Goal: Task Accomplishment & Management: Manage account settings

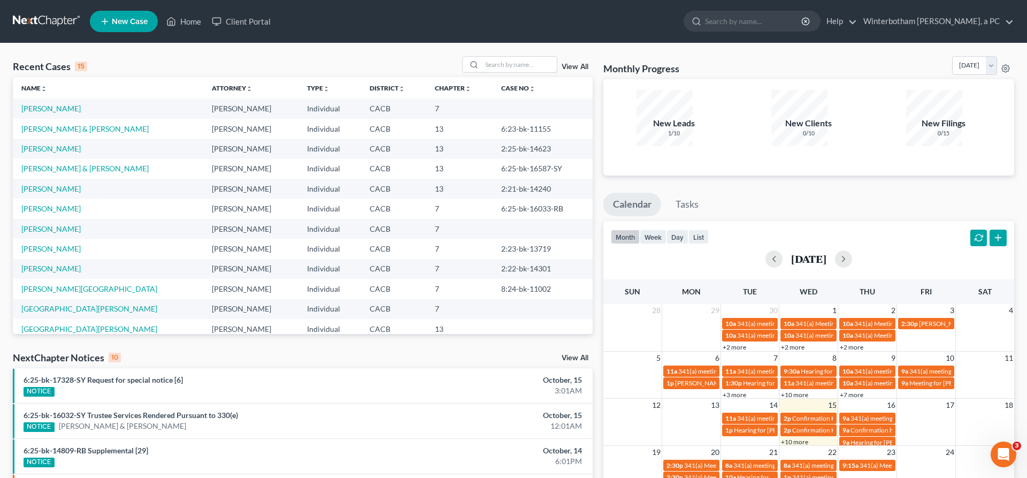
click at [539, 57] on input "search" at bounding box center [519, 65] width 75 height 16
type input "[PERSON_NAME]"
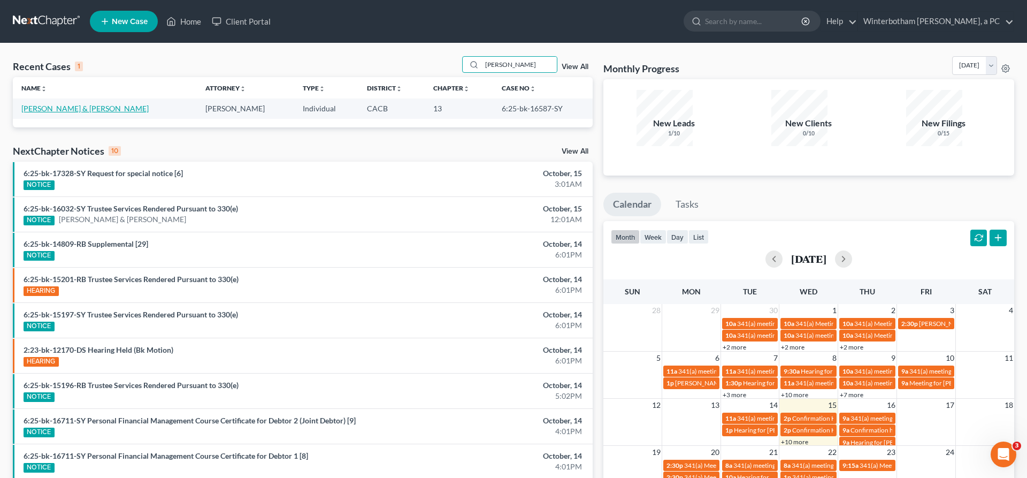
click at [56, 104] on link "[PERSON_NAME] & [PERSON_NAME]" at bounding box center [84, 108] width 127 height 9
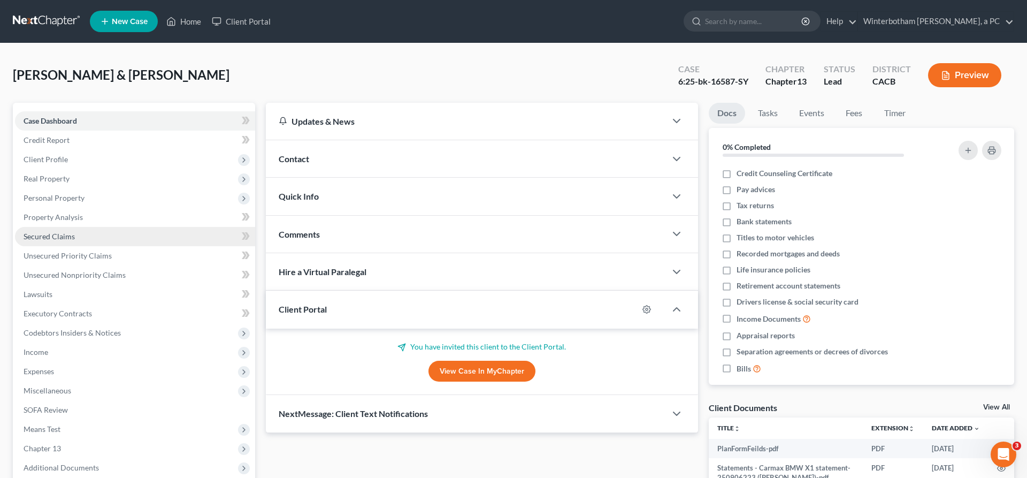
click at [62, 227] on link "Secured Claims" at bounding box center [135, 236] width 240 height 19
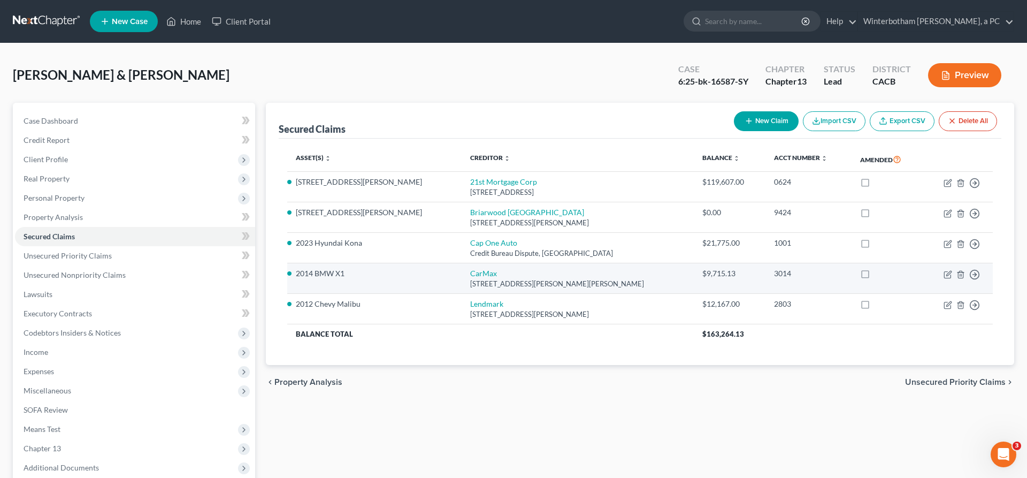
click at [509, 279] on div "[STREET_ADDRESS][PERSON_NAME][PERSON_NAME]" at bounding box center [577, 284] width 215 height 10
click at [952, 270] on icon "button" at bounding box center [947, 274] width 9 height 9
select select "10"
select select "0"
select select "4"
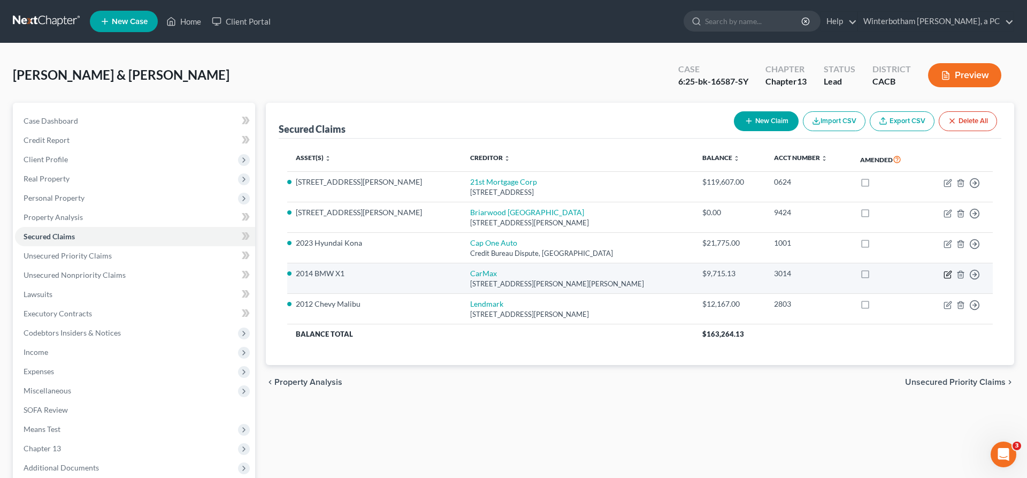
select select "0"
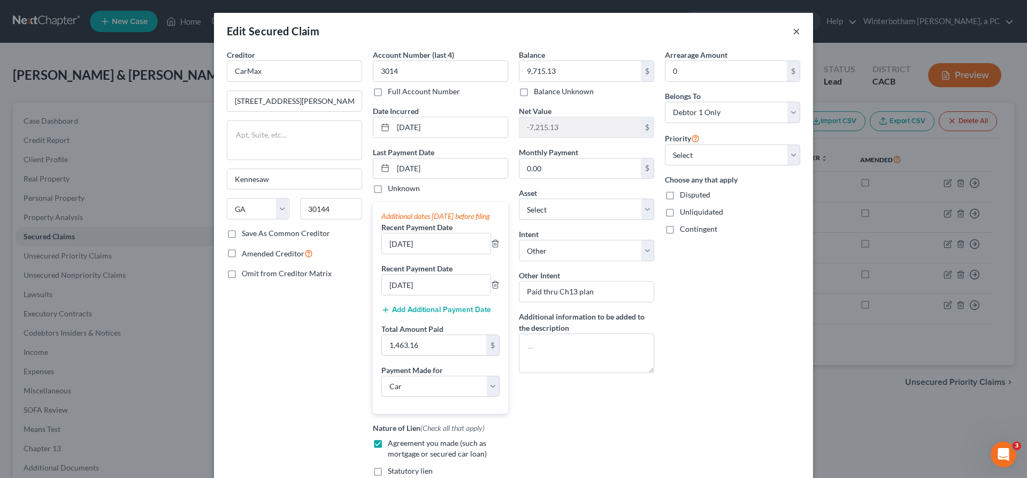
click at [793, 25] on button "×" at bounding box center [796, 31] width 7 height 13
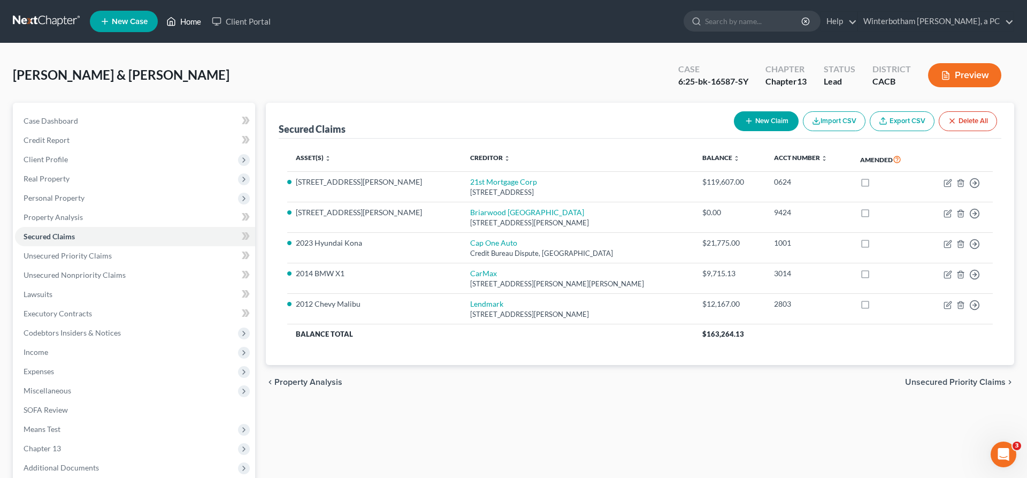
click at [161, 20] on link "Home" at bounding box center [183, 21] width 45 height 19
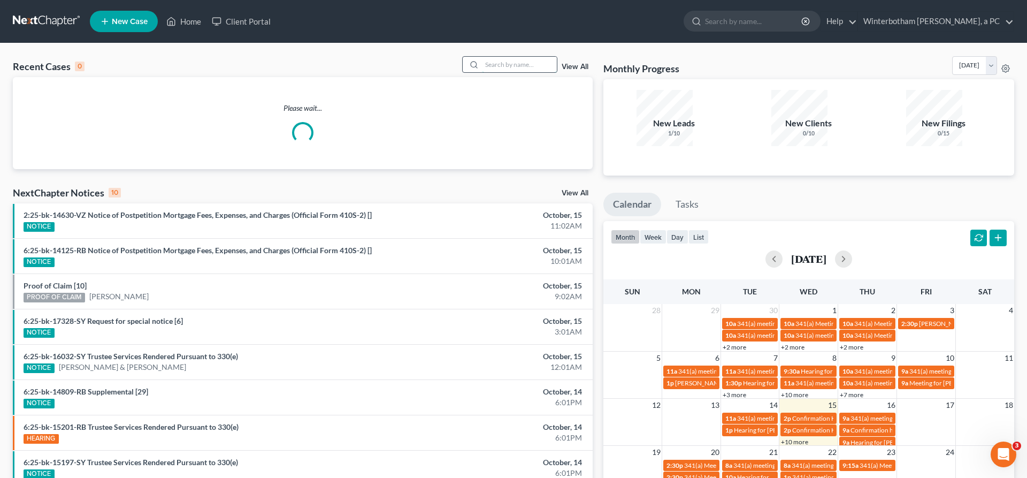
click at [552, 57] on input "search" at bounding box center [519, 65] width 75 height 16
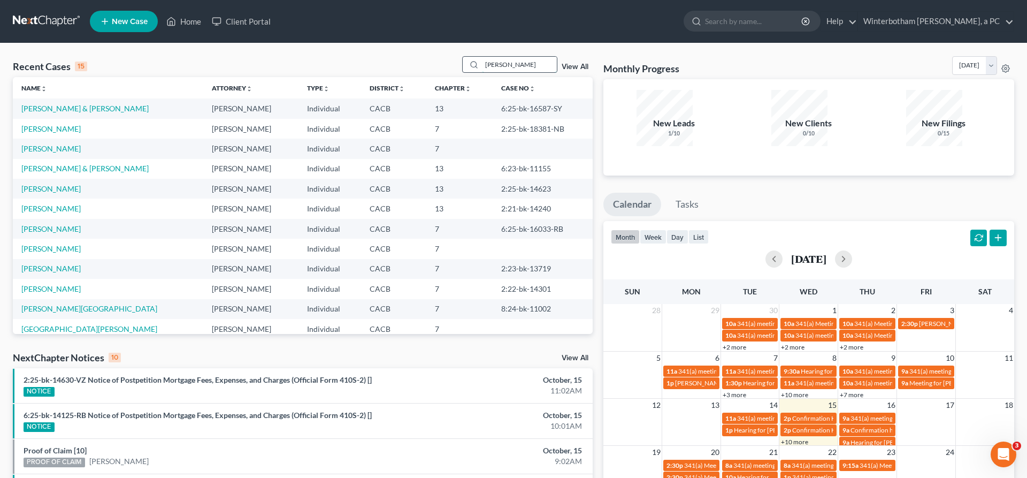
type input "[PERSON_NAME]"
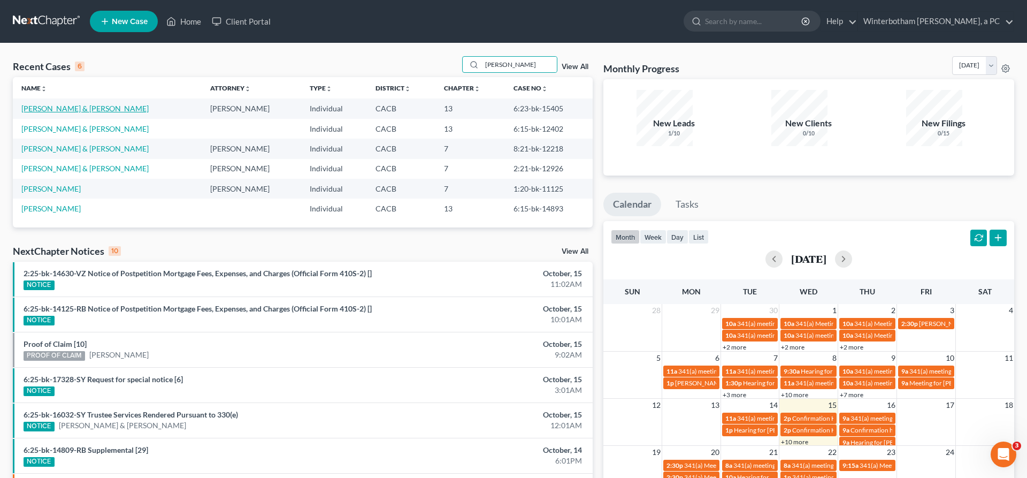
click at [75, 104] on link "[PERSON_NAME] & [PERSON_NAME]" at bounding box center [84, 108] width 127 height 9
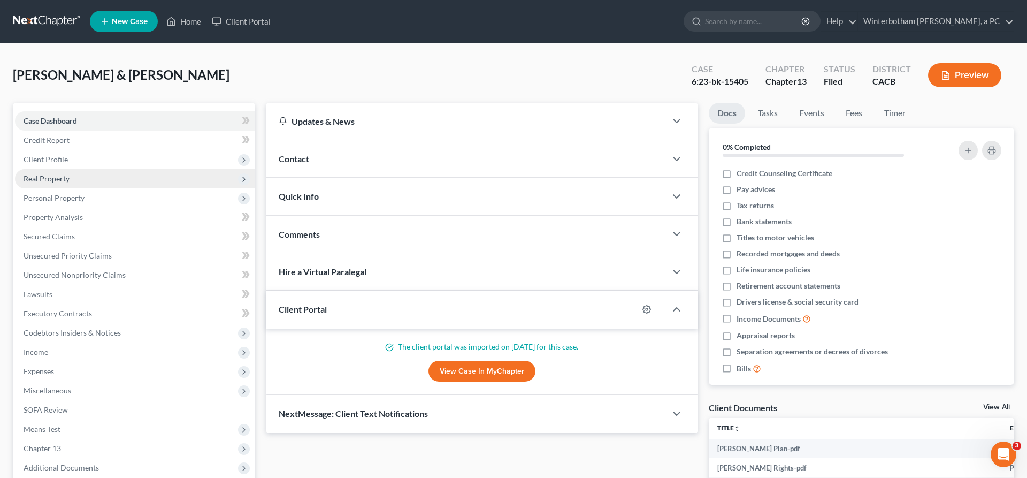
click at [49, 169] on span "Real Property" at bounding box center [135, 178] width 240 height 19
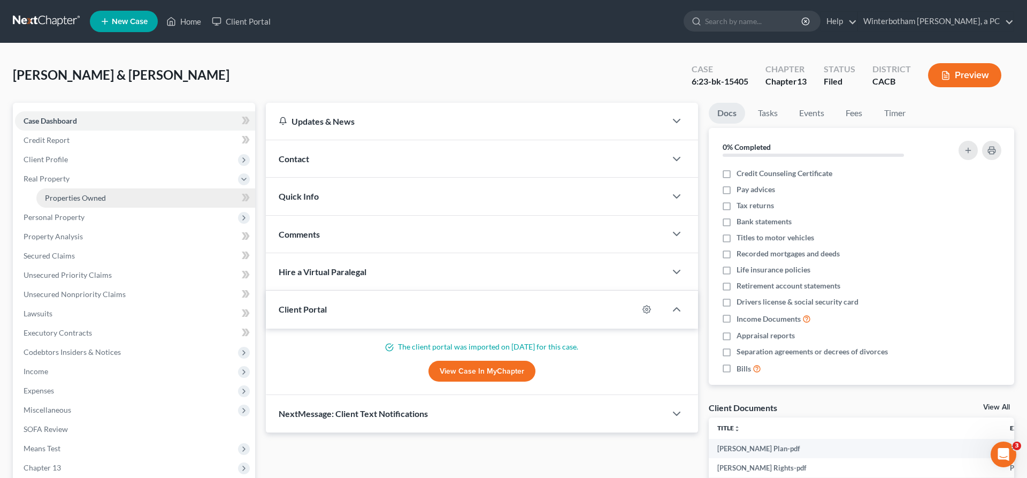
click at [72, 193] on span "Properties Owned" at bounding box center [75, 197] width 61 height 9
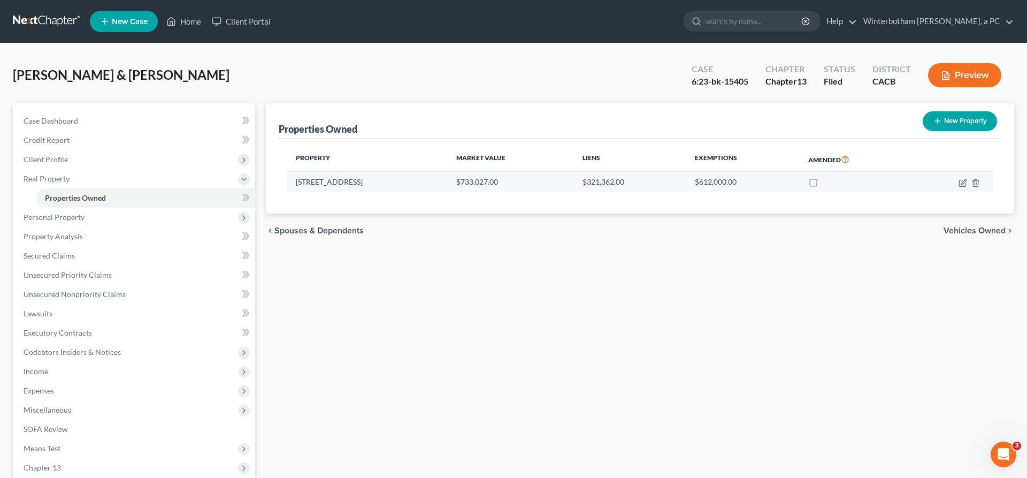
click at [448, 172] on td "[STREET_ADDRESS]" at bounding box center [367, 182] width 160 height 20
click at [967, 179] on icon "button" at bounding box center [962, 183] width 9 height 9
select select "4"
select select "2"
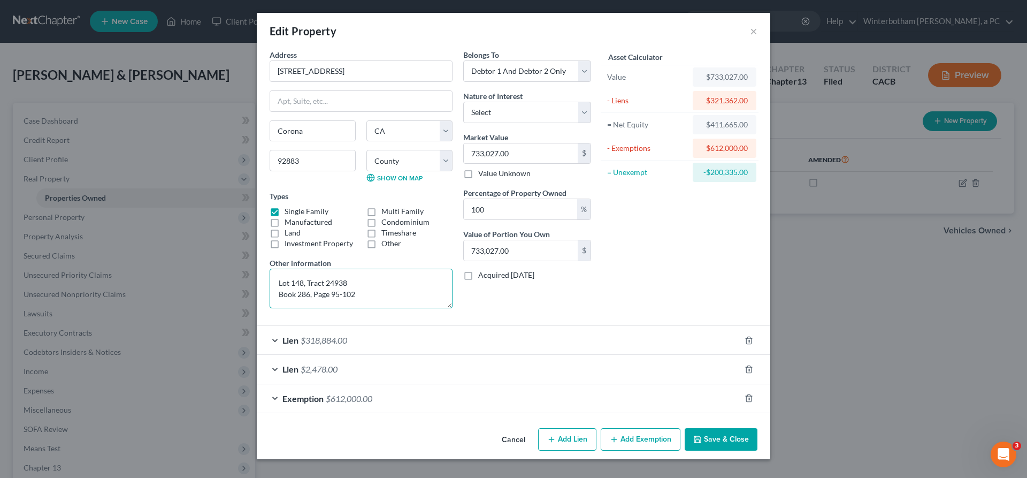
drag, startPoint x: 397, startPoint y: 225, endPoint x: 326, endPoint y: 211, distance: 71.9
click at [326, 268] on textarea "Lot 148, Tract 24938 Book 286, Page 95-102" at bounding box center [361, 288] width 183 height 40
click at [750, 25] on button "×" at bounding box center [753, 31] width 7 height 13
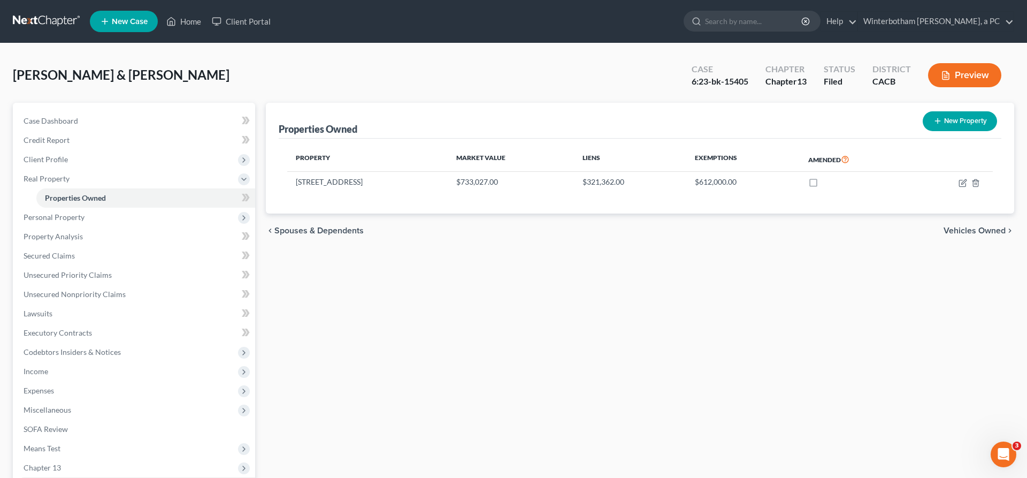
click at [66, 477] on span "Additional Documents" at bounding box center [135, 486] width 240 height 19
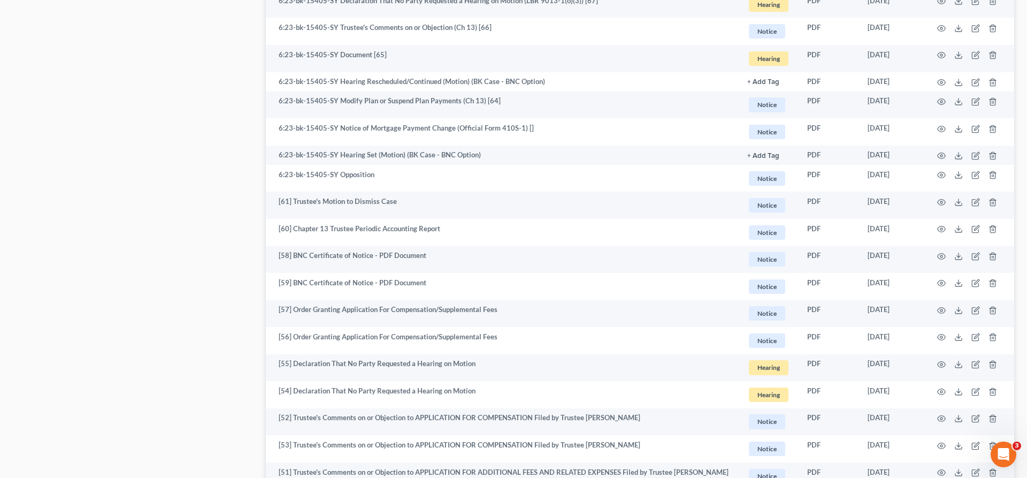
scroll to position [1458, 0]
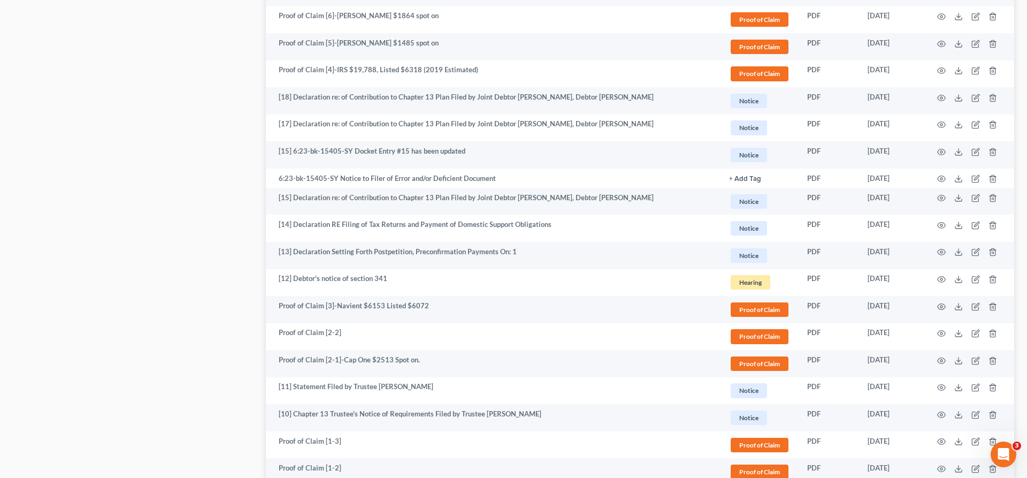
scroll to position [1443, 0]
